Goal: Task Accomplishment & Management: Complete application form

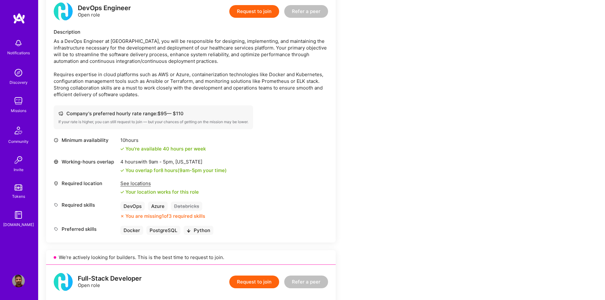
scroll to position [92, 0]
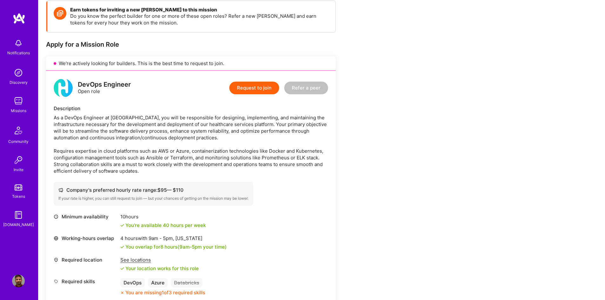
click at [251, 88] on button "Request to join" at bounding box center [254, 88] width 50 height 13
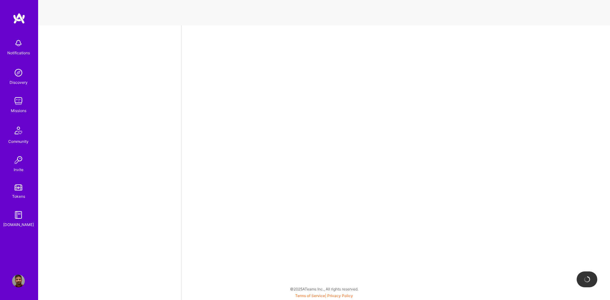
select select "CA"
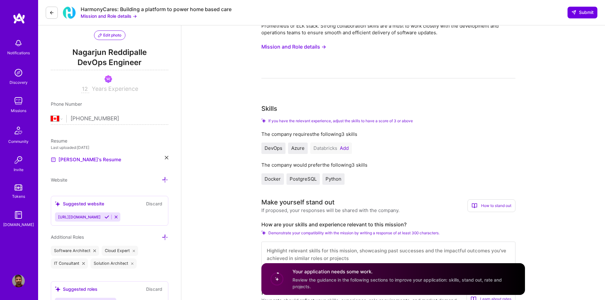
scroll to position [64, 0]
click at [344, 147] on button "Add" at bounding box center [344, 148] width 9 height 5
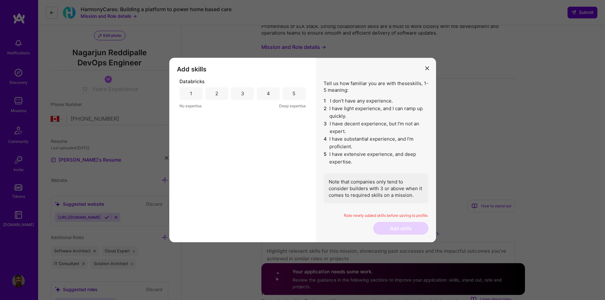
click at [272, 92] on div "4" at bounding box center [268, 93] width 23 height 13
click at [401, 228] on button "Add skills" at bounding box center [400, 228] width 55 height 13
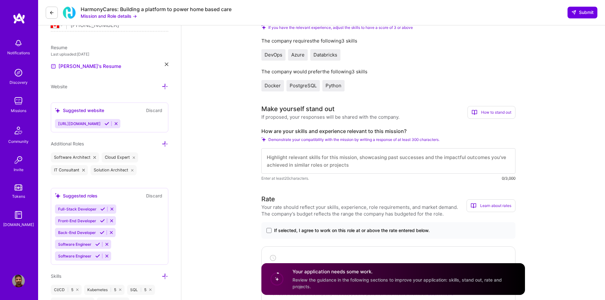
scroll to position [159, 0]
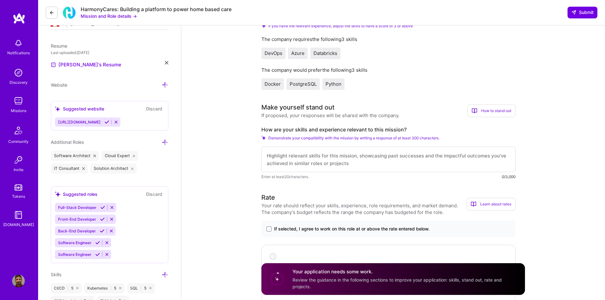
click at [395, 158] on textarea at bounding box center [388, 159] width 254 height 25
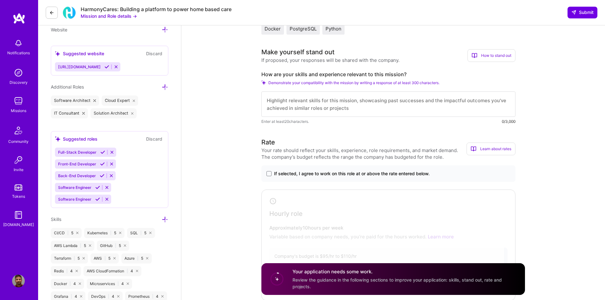
scroll to position [191, 0]
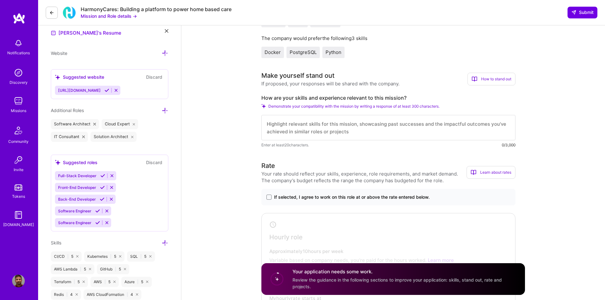
paste textarea "Loremips Dolorsitame Consectetu Adipiscing 🚀 Elits Doeiusmod & Temporincidid Ut…"
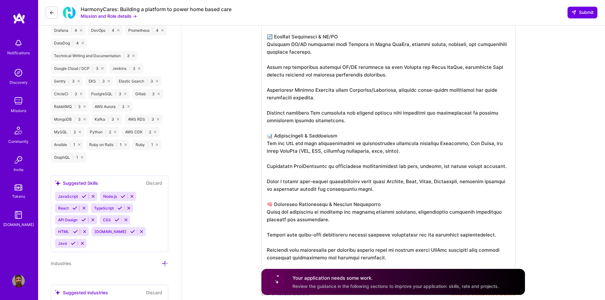
scroll to position [559, 0]
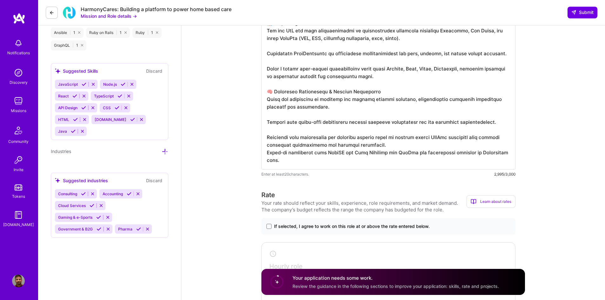
scroll to position [654, 0]
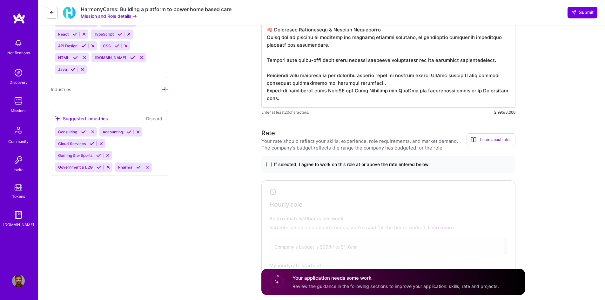
type textarea "Loremips Dolorsitame Consectetu Adipiscing 🚀 Elits Doeiusmod & Temporincidid Ut…"
click at [267, 166] on span at bounding box center [269, 164] width 5 height 5
click at [0, 0] on input "If selected, I agree to work on this role at or above the rate entered below." at bounding box center [0, 0] width 0 height 0
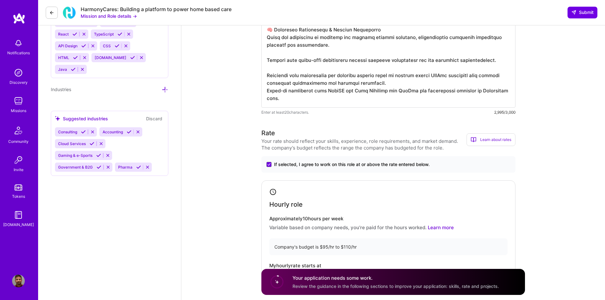
scroll to position [750, 0]
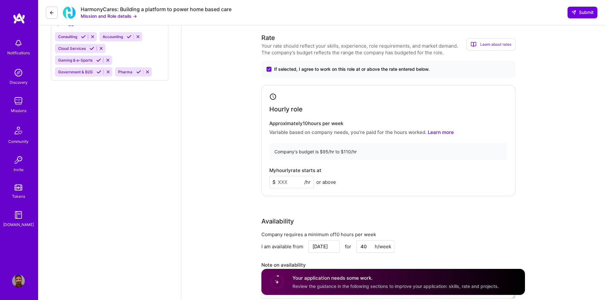
click at [289, 180] on input at bounding box center [291, 182] width 44 height 12
click at [396, 202] on div "Rate Your rate should reflect your skills, experience, role requirements, and m…" at bounding box center [393, 169] width 264 height 273
drag, startPoint x: 287, startPoint y: 181, endPoint x: 276, endPoint y: 181, distance: 11.4
click at [276, 181] on input "100" at bounding box center [291, 182] width 44 height 12
type input "90"
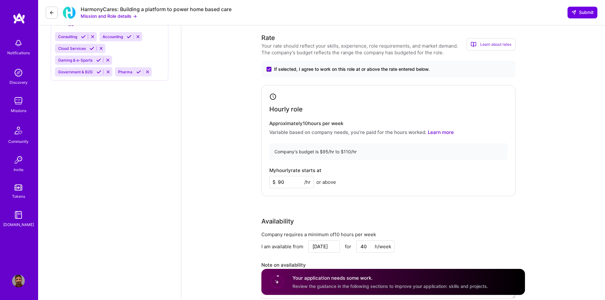
click at [414, 219] on div "Availability" at bounding box center [388, 222] width 254 height 10
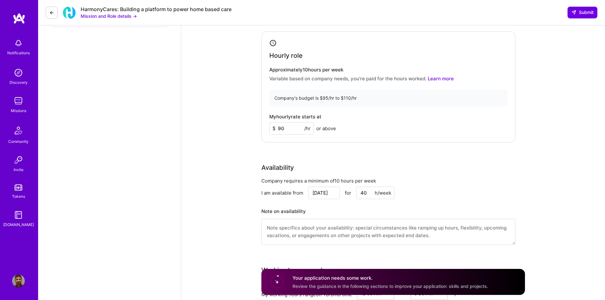
scroll to position [845, 0]
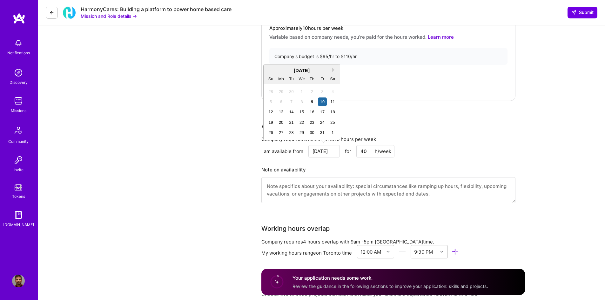
click at [334, 151] on input "[DATE]" at bounding box center [323, 151] width 31 height 12
click at [281, 121] on div "20" at bounding box center [281, 122] width 9 height 9
type input "[DATE]"
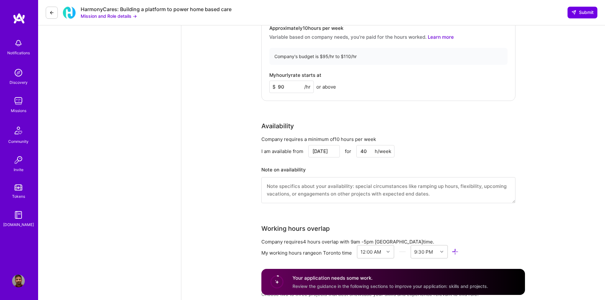
click at [447, 138] on div "Company requires a minimum of 10 hours per week" at bounding box center [388, 139] width 254 height 7
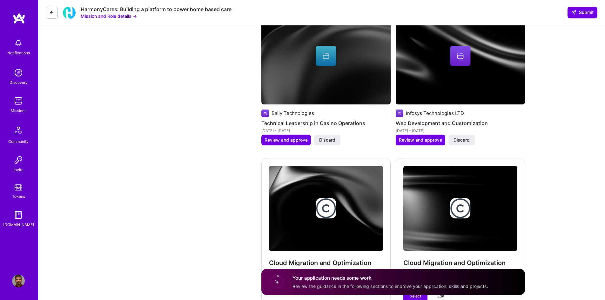
scroll to position [1321, 0]
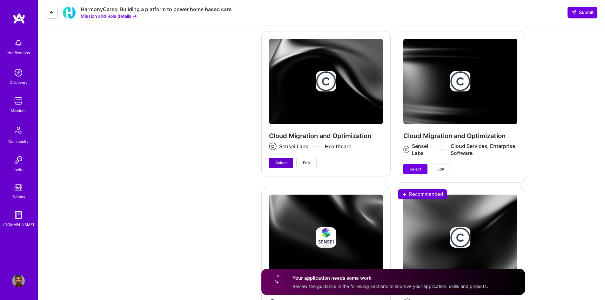
click at [280, 164] on span "Select" at bounding box center [280, 163] width 11 height 6
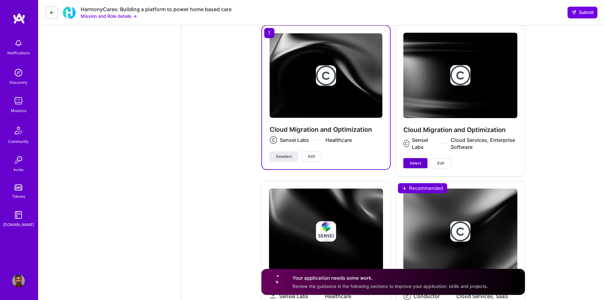
click at [412, 163] on span "Select" at bounding box center [415, 163] width 11 height 6
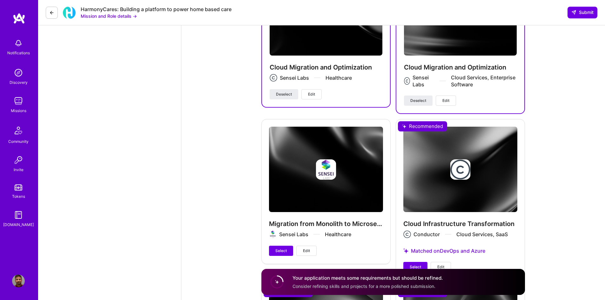
scroll to position [1448, 0]
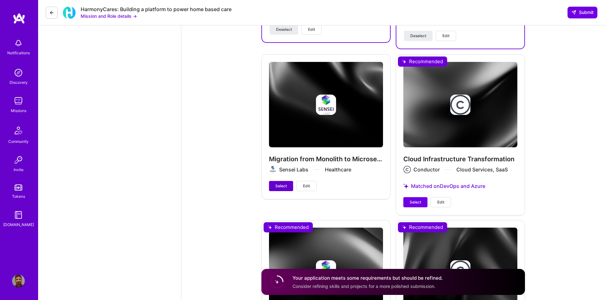
click at [274, 184] on button "Select" at bounding box center [281, 186] width 24 height 10
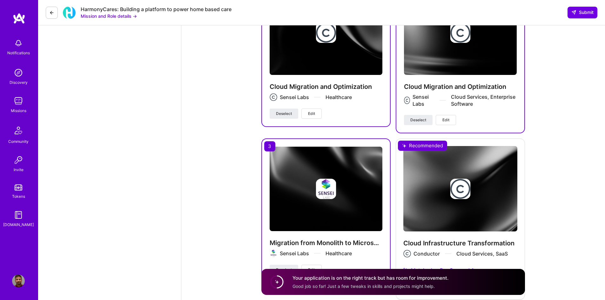
scroll to position [1353, 0]
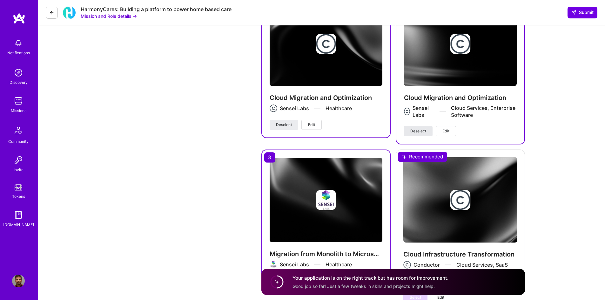
click at [416, 130] on span "Deselect" at bounding box center [418, 131] width 16 height 6
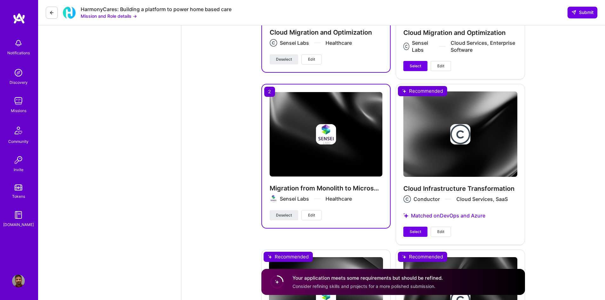
scroll to position [1480, 0]
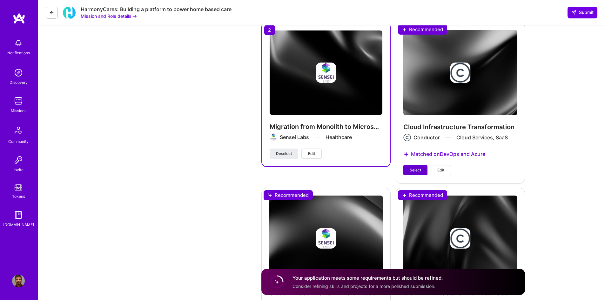
click at [407, 169] on button "Select" at bounding box center [415, 170] width 24 height 10
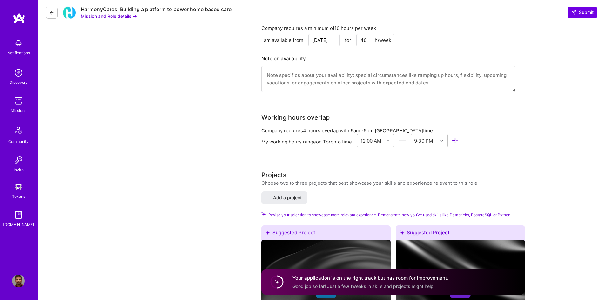
scroll to position [766, 0]
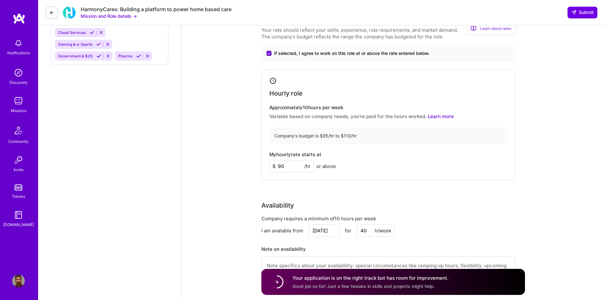
click at [285, 165] on input "90" at bounding box center [291, 166] width 44 height 12
type input "9"
type input "100"
click at [467, 192] on div "Rate Your rate should reflect your skills, experience, role requirements, and m…" at bounding box center [393, 153] width 264 height 273
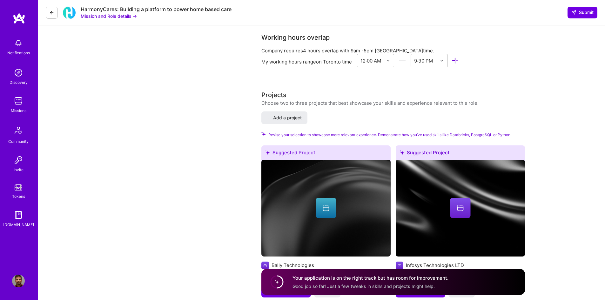
scroll to position [0, 0]
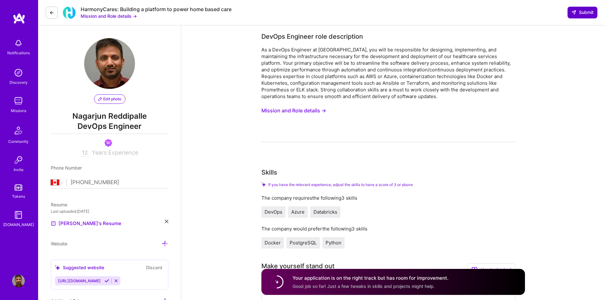
click at [585, 11] on span "Submit" at bounding box center [582, 12] width 22 height 6
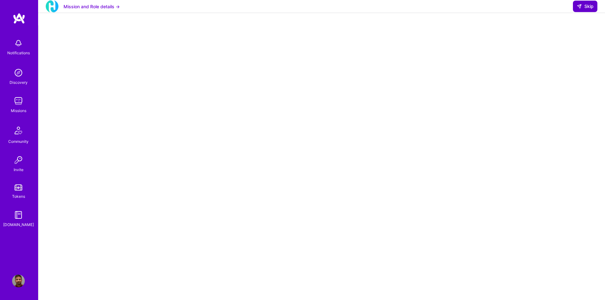
click at [584, 10] on span "Skip" at bounding box center [585, 6] width 17 height 6
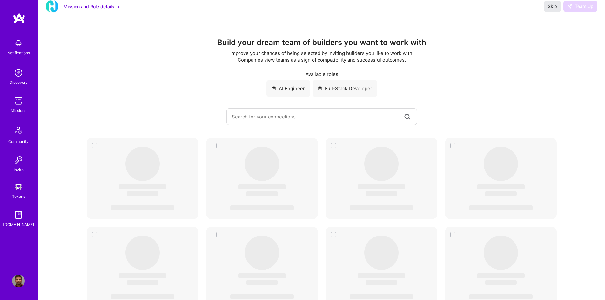
click at [549, 10] on span "Skip" at bounding box center [552, 6] width 9 height 6
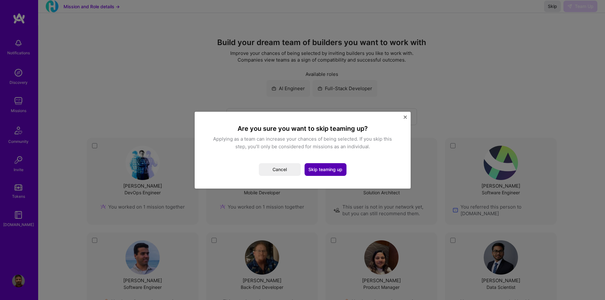
click at [322, 170] on button "Skip teaming up" at bounding box center [326, 169] width 42 height 13
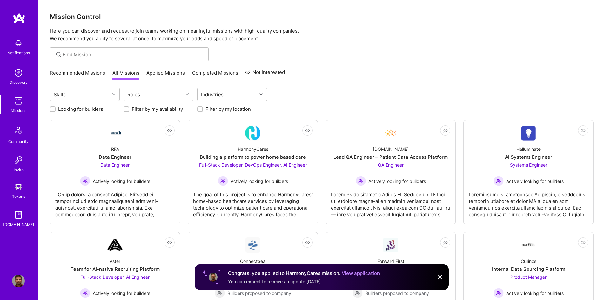
click at [17, 106] on img at bounding box center [18, 101] width 13 height 13
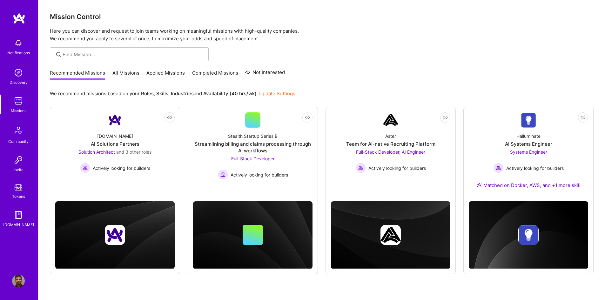
click at [159, 75] on link "Applied Missions" at bounding box center [165, 75] width 38 height 10
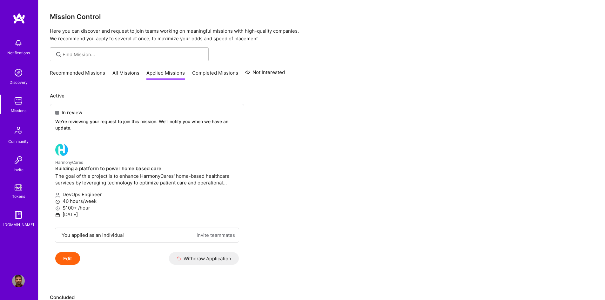
click at [166, 73] on link "Applied Missions" at bounding box center [165, 75] width 38 height 10
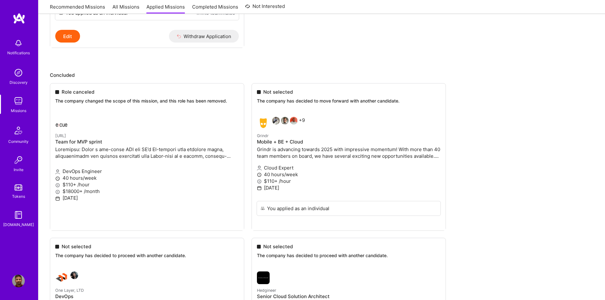
scroll to position [32, 0]
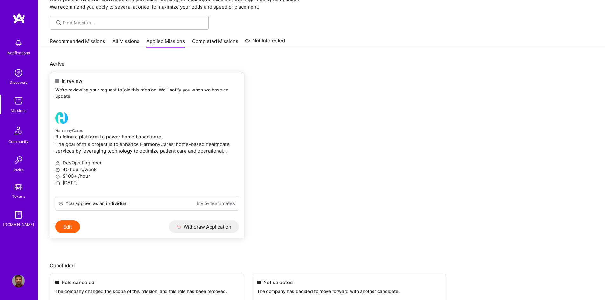
click at [151, 157] on div "DevOps Engineer 40 hours/week $100+ /hour [DATE]" at bounding box center [147, 173] width 184 height 35
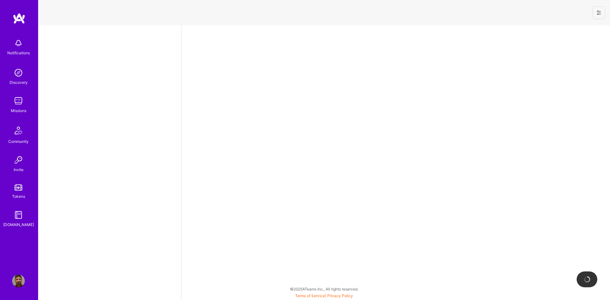
select select "CA"
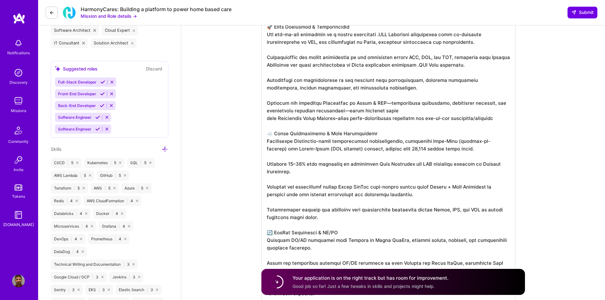
scroll to position [1, 0]
click at [417, 161] on textarea at bounding box center [388, 244] width 254 height 468
click at [411, 199] on textarea at bounding box center [388, 244] width 254 height 468
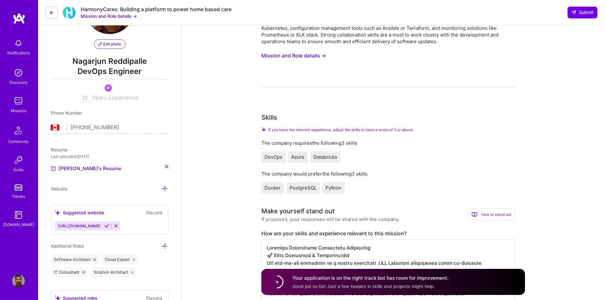
scroll to position [0, 0]
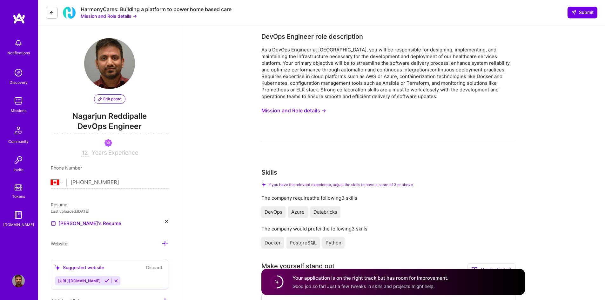
click at [304, 111] on button "Mission and Role details →" at bounding box center [293, 111] width 65 height 12
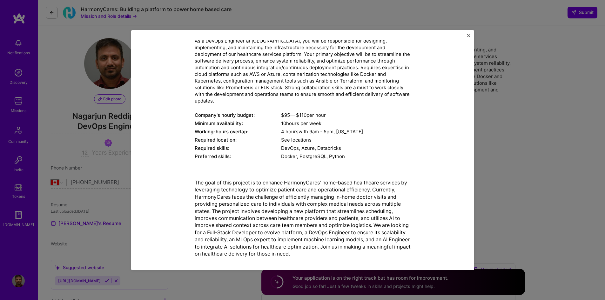
click at [471, 34] on div "Mission Description and Role Details DevOps Engineer role description As a DevO…" at bounding box center [302, 150] width 343 height 240
click at [470, 35] on img "Close" at bounding box center [468, 35] width 3 height 3
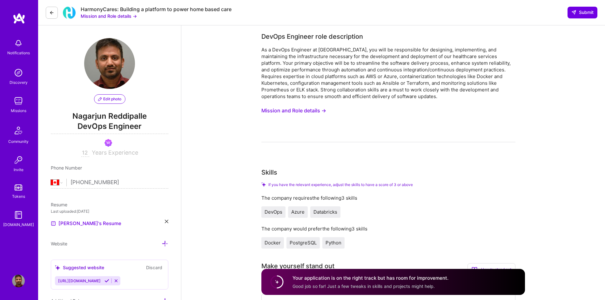
click at [20, 73] on img at bounding box center [18, 72] width 13 height 13
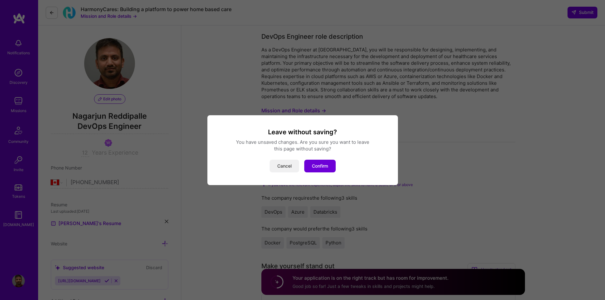
click at [278, 165] on button "Cancel" at bounding box center [285, 166] width 30 height 13
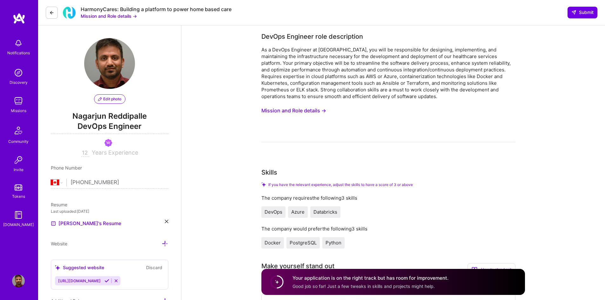
click at [18, 17] on img at bounding box center [19, 18] width 13 height 11
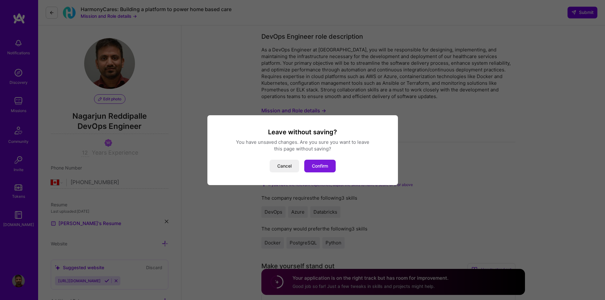
click at [322, 164] on button "Confirm" at bounding box center [319, 166] width 31 height 13
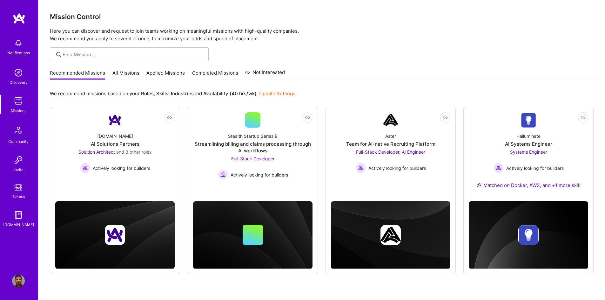
click at [161, 72] on link "Applied Missions" at bounding box center [165, 75] width 38 height 10
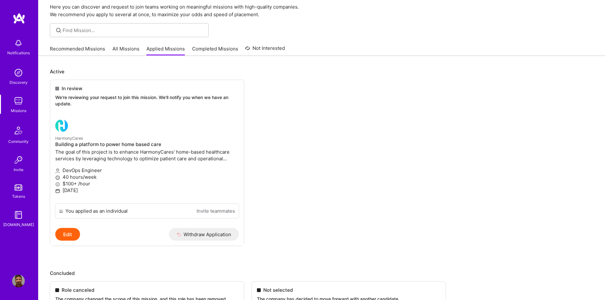
scroll to position [64, 0]
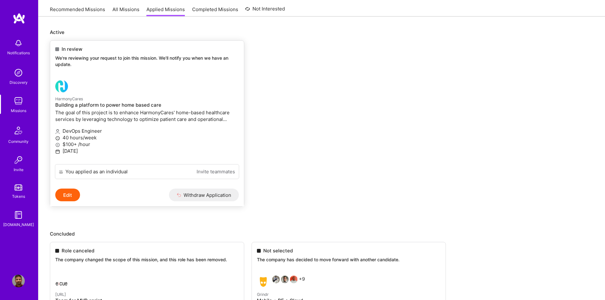
click at [199, 137] on p "40 hours/week" at bounding box center [147, 137] width 184 height 7
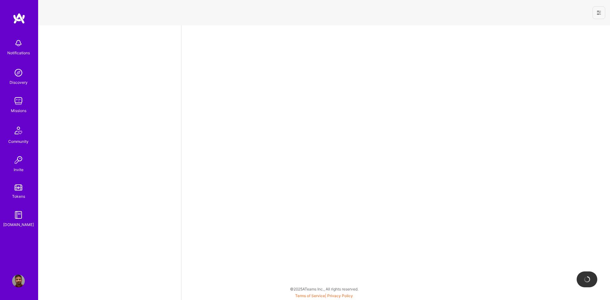
select select "CA"
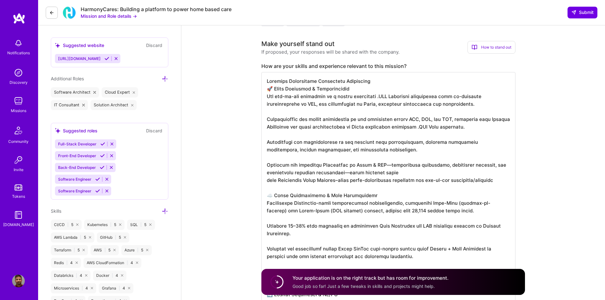
scroll to position [1, 0]
click at [387, 176] on textarea at bounding box center [388, 306] width 254 height 468
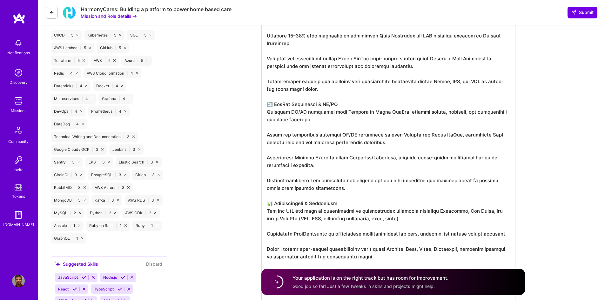
scroll to position [413, 0]
click at [408, 142] on textarea at bounding box center [388, 116] width 254 height 468
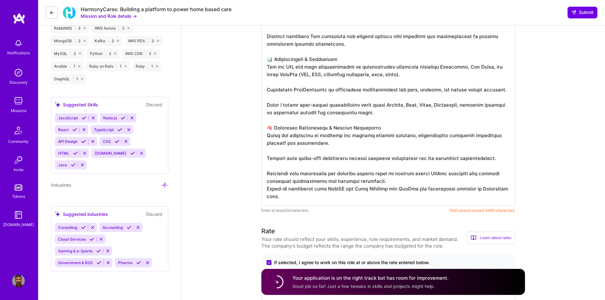
scroll to position [572, 0]
drag, startPoint x: 287, startPoint y: 198, endPoint x: 256, endPoint y: 191, distance: 31.3
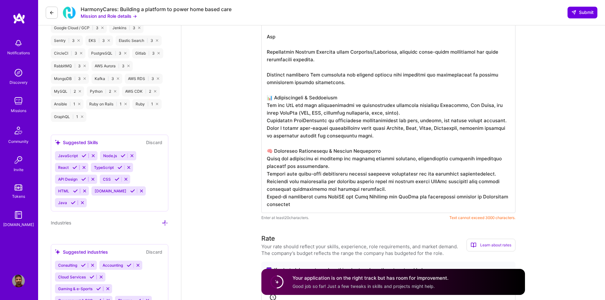
scroll to position [476, 0]
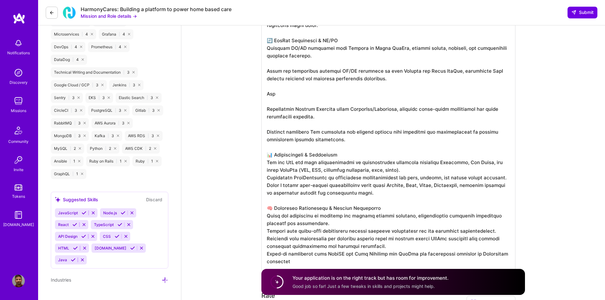
click at [332, 116] on textarea at bounding box center [388, 44] width 254 height 452
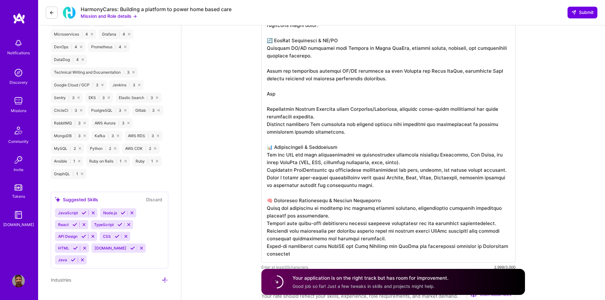
click at [328, 97] on textarea at bounding box center [388, 40] width 254 height 445
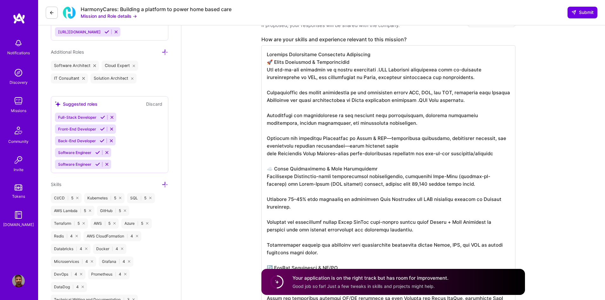
scroll to position [191, 0]
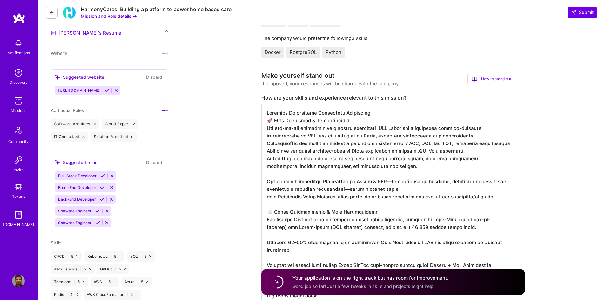
scroll to position [1, 0]
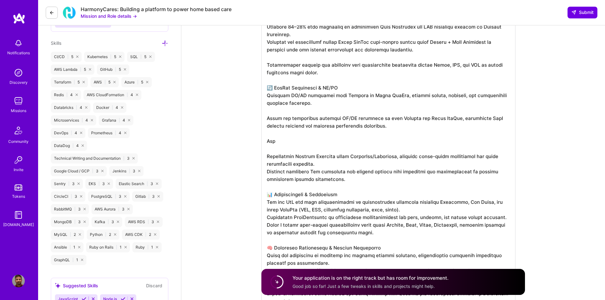
scroll to position [388, 0]
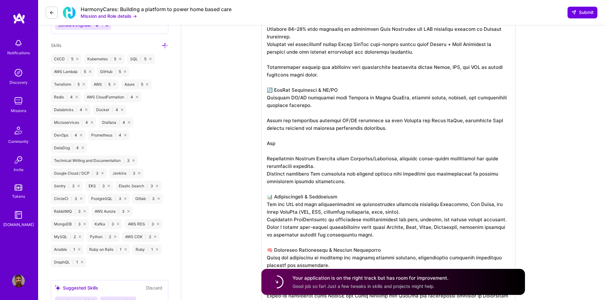
click at [447, 53] on textarea at bounding box center [388, 109] width 254 height 407
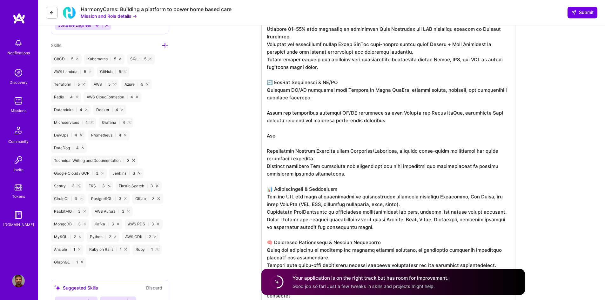
scroll to position [0, 0]
click at [387, 97] on textarea at bounding box center [388, 105] width 254 height 399
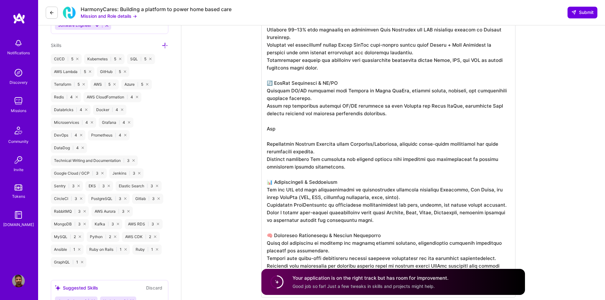
click at [396, 113] on textarea at bounding box center [388, 101] width 254 height 391
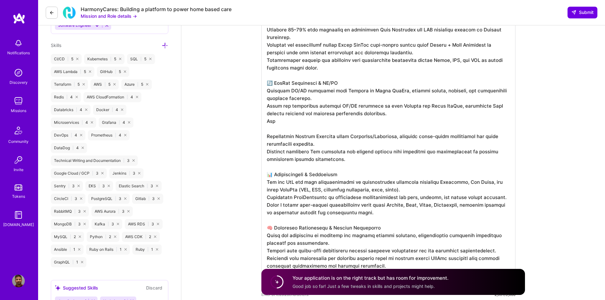
click at [358, 119] on textarea at bounding box center [388, 98] width 254 height 384
click at [371, 147] on textarea at bounding box center [388, 98] width 254 height 384
click at [360, 130] on textarea at bounding box center [388, 98] width 254 height 384
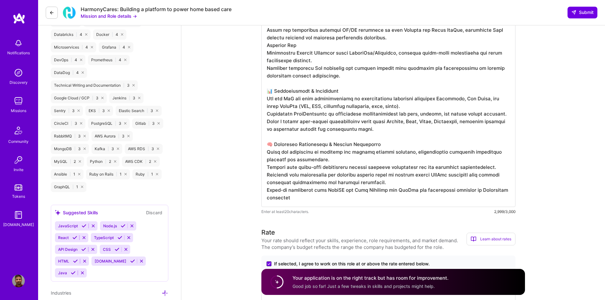
scroll to position [432, 0]
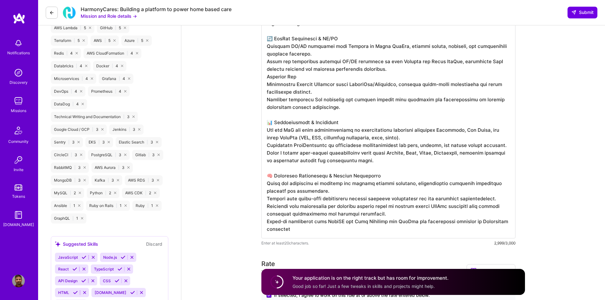
drag, startPoint x: 299, startPoint y: 76, endPoint x: 267, endPoint y: 75, distance: 32.1
click at [267, 75] on textarea at bounding box center [388, 50] width 254 height 376
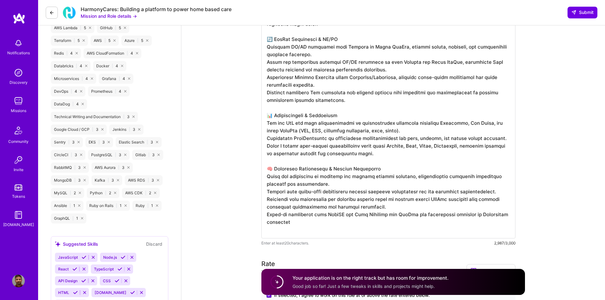
scroll to position [0, 0]
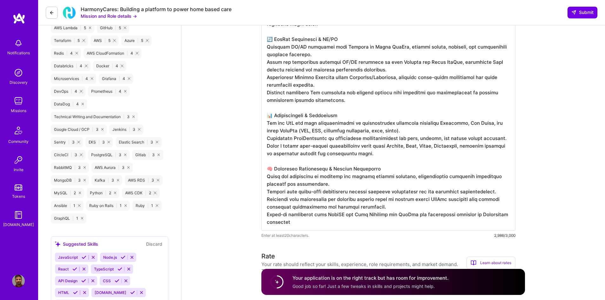
click at [376, 98] on textarea at bounding box center [388, 46] width 254 height 368
click at [299, 226] on textarea at bounding box center [388, 46] width 254 height 368
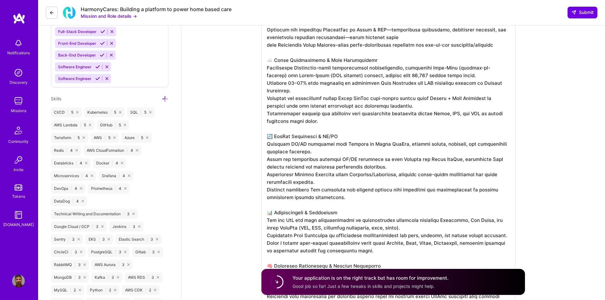
scroll to position [386, 0]
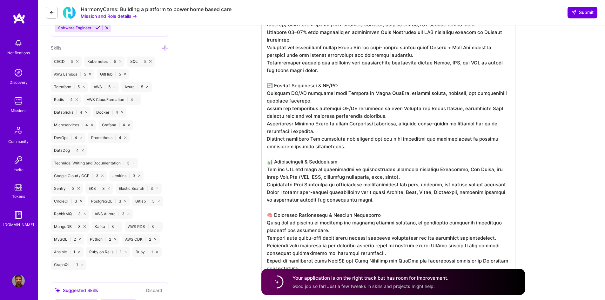
click at [400, 114] on textarea at bounding box center [388, 93] width 254 height 368
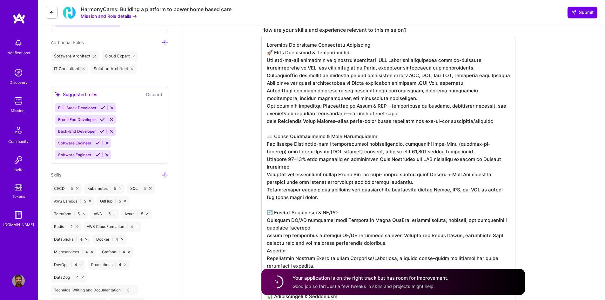
scroll to position [1, 0]
click at [272, 251] on textarea at bounding box center [388, 224] width 254 height 376
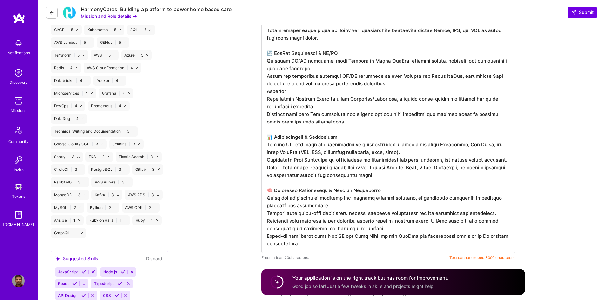
scroll to position [0, 0]
drag, startPoint x: 293, startPoint y: 88, endPoint x: 263, endPoint y: 90, distance: 29.9
click at [263, 90] on textarea at bounding box center [388, 65] width 254 height 376
drag, startPoint x: 290, startPoint y: 91, endPoint x: 267, endPoint y: 92, distance: 23.5
click at [267, 92] on textarea at bounding box center [388, 65] width 254 height 376
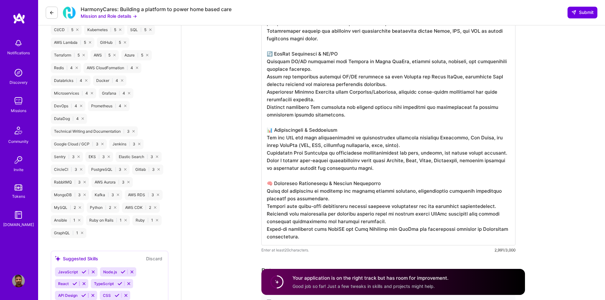
click at [429, 121] on textarea at bounding box center [388, 61] width 254 height 368
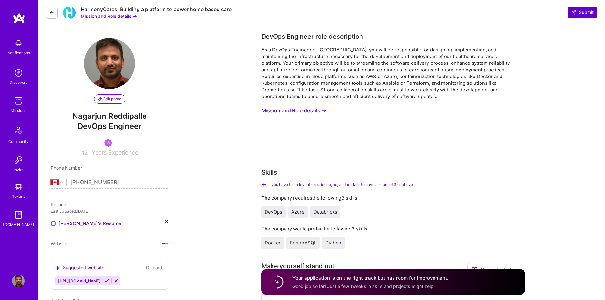
type textarea "Loremips Dolorsitame Consectetu Adipiscing 🚀 Elits Doeiusmod & Temporincidid Ut…"
click at [584, 10] on span "Submit" at bounding box center [582, 12] width 22 height 6
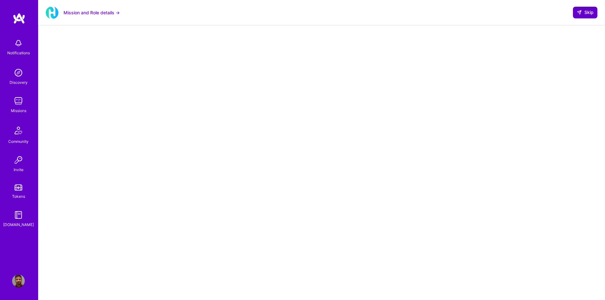
click at [588, 10] on span "Skip" at bounding box center [585, 12] width 17 height 6
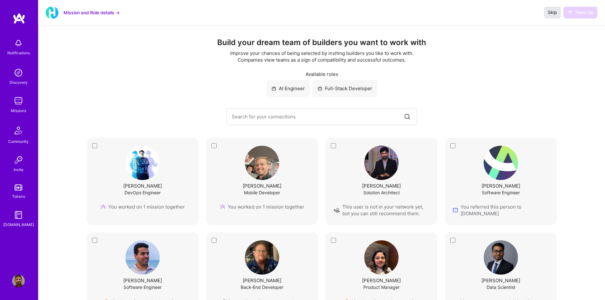
click at [552, 13] on span "Skip" at bounding box center [552, 12] width 9 height 6
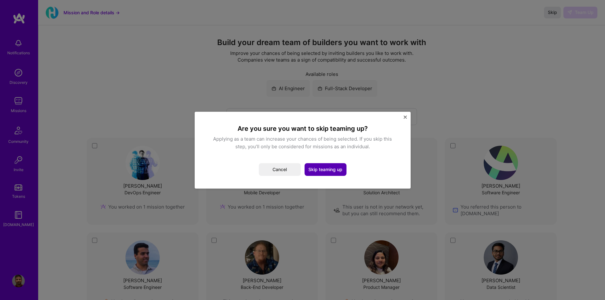
click at [325, 169] on button "Skip teaming up" at bounding box center [326, 169] width 42 height 13
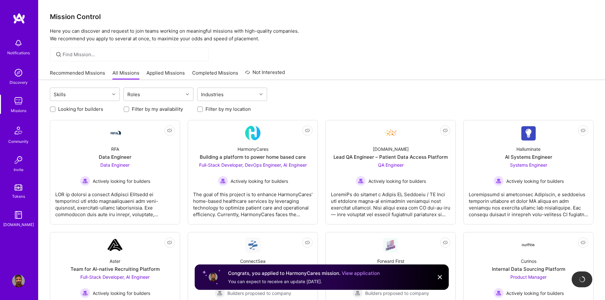
click at [364, 272] on link "View application" at bounding box center [361, 273] width 38 height 6
